Goal: Check status: Check status

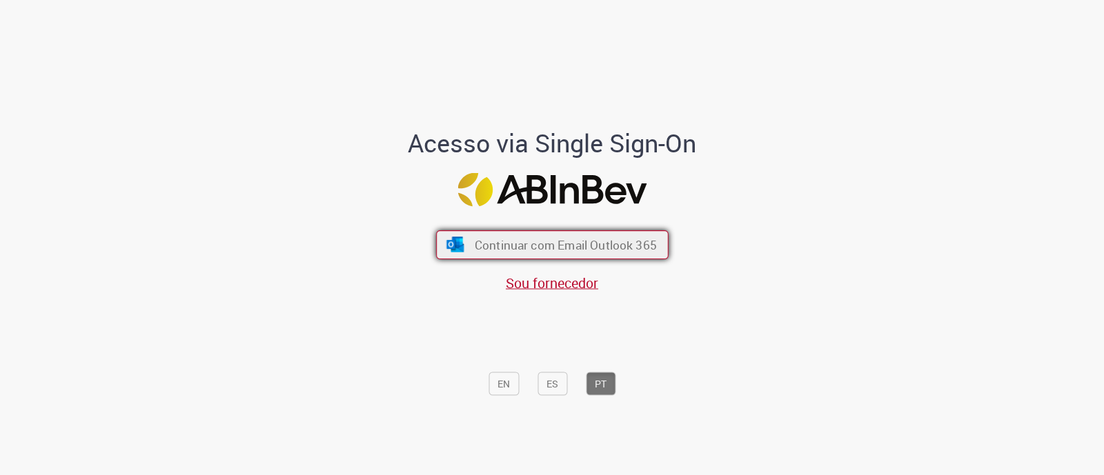
click at [518, 243] on span "Continuar com Email Outlook 365" at bounding box center [565, 245] width 182 height 16
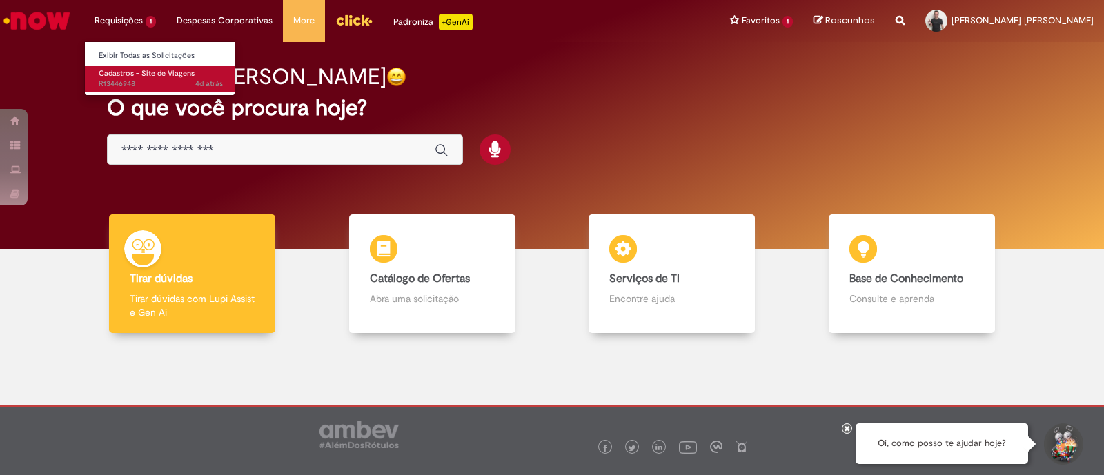
click at [134, 77] on link "Cadastros - Site de Viagens 4d atrás 4 dias atrás R13446948" at bounding box center [161, 79] width 152 height 26
click at [138, 86] on span "4d atrás 4 dias atrás R13446948" at bounding box center [161, 84] width 124 height 11
